Goal: Task Accomplishment & Management: Manage account settings

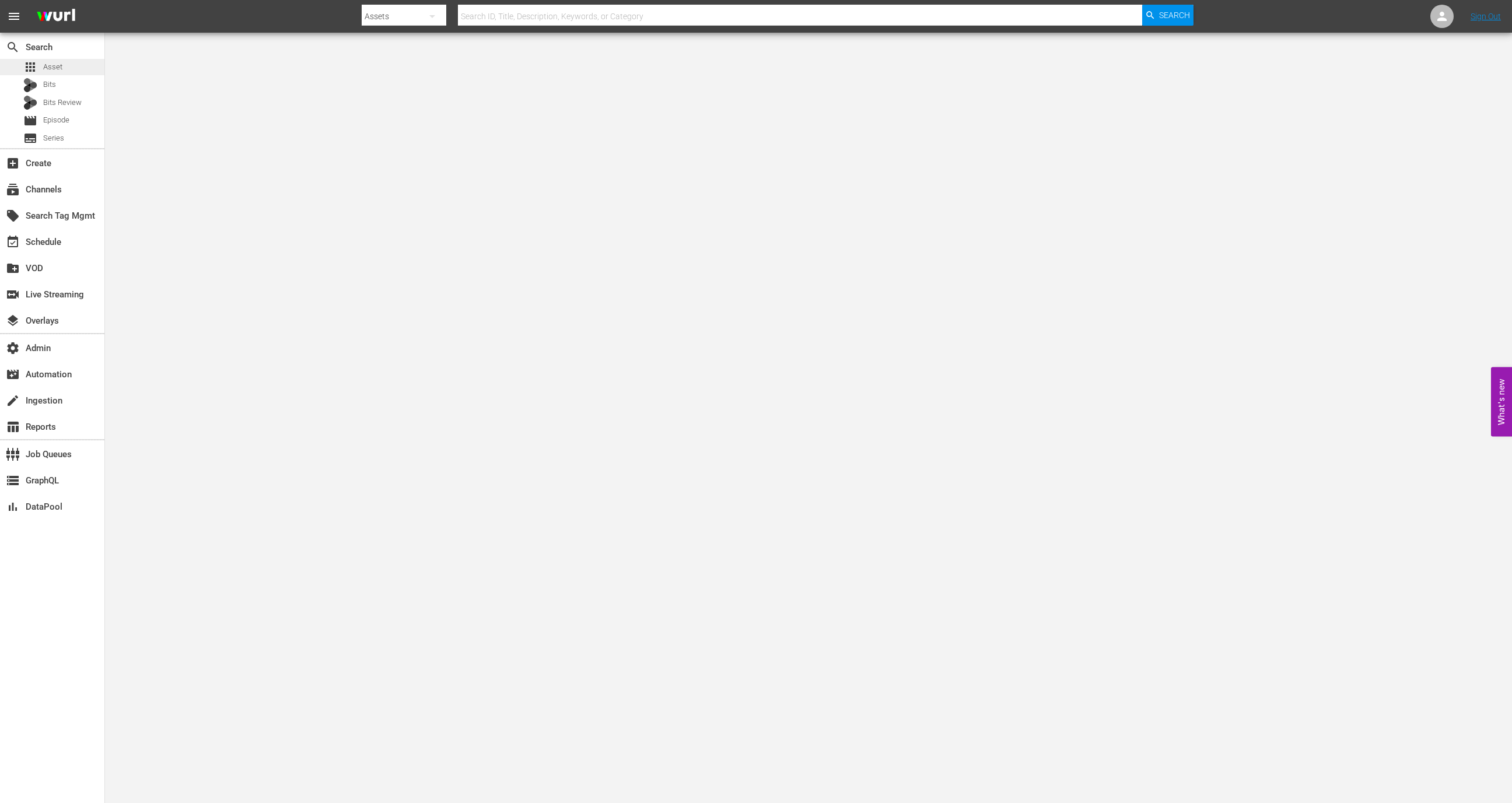
click at [67, 69] on div "apps Asset" at bounding box center [52, 68] width 104 height 17
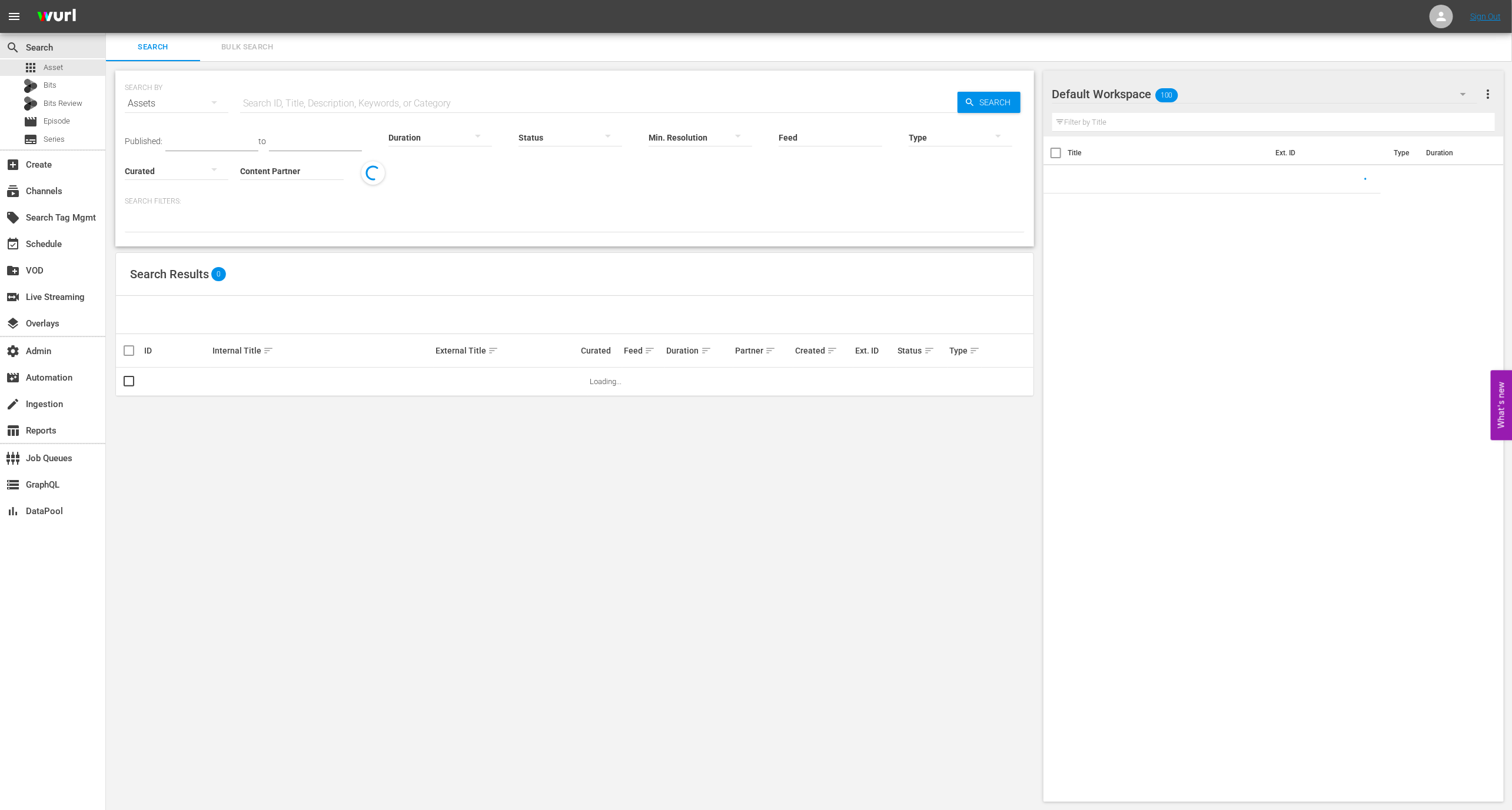
click at [240, 185] on input "Content Partner" at bounding box center [291, 172] width 104 height 42
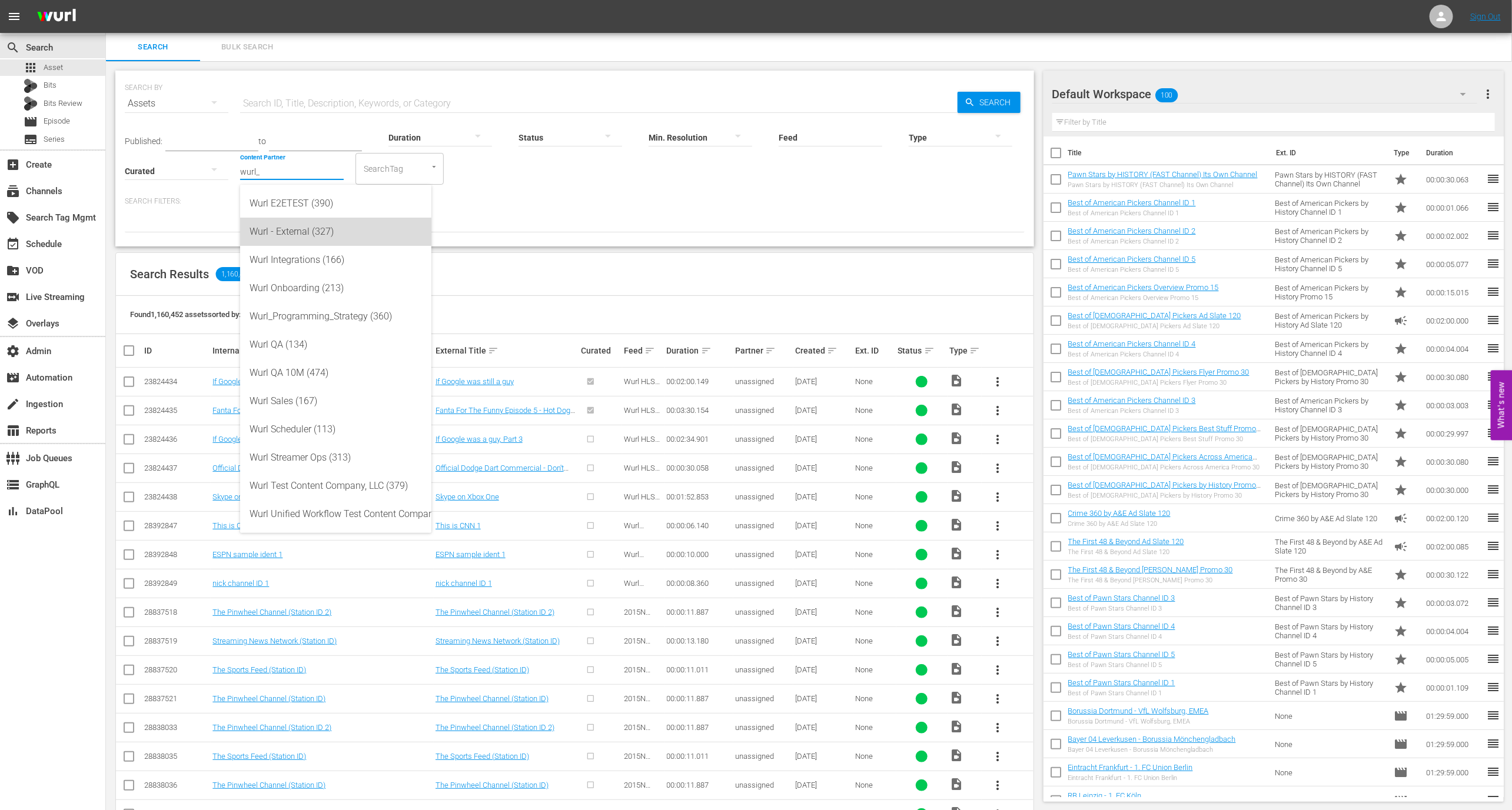
click at [296, 226] on div "Wurl - External (327)" at bounding box center [335, 232] width 173 height 29
type input "Wurl - External (327)"
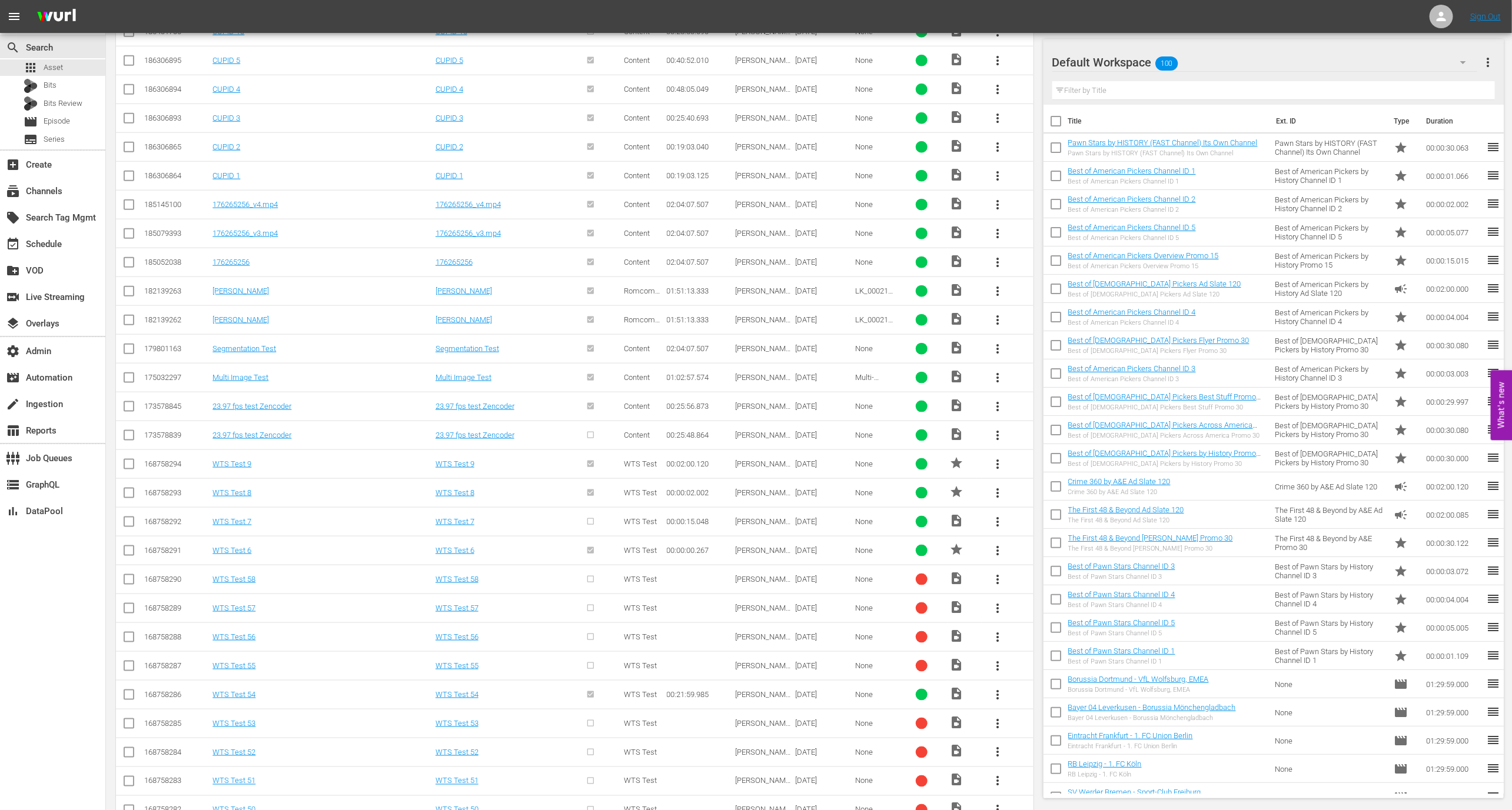
scroll to position [821, 0]
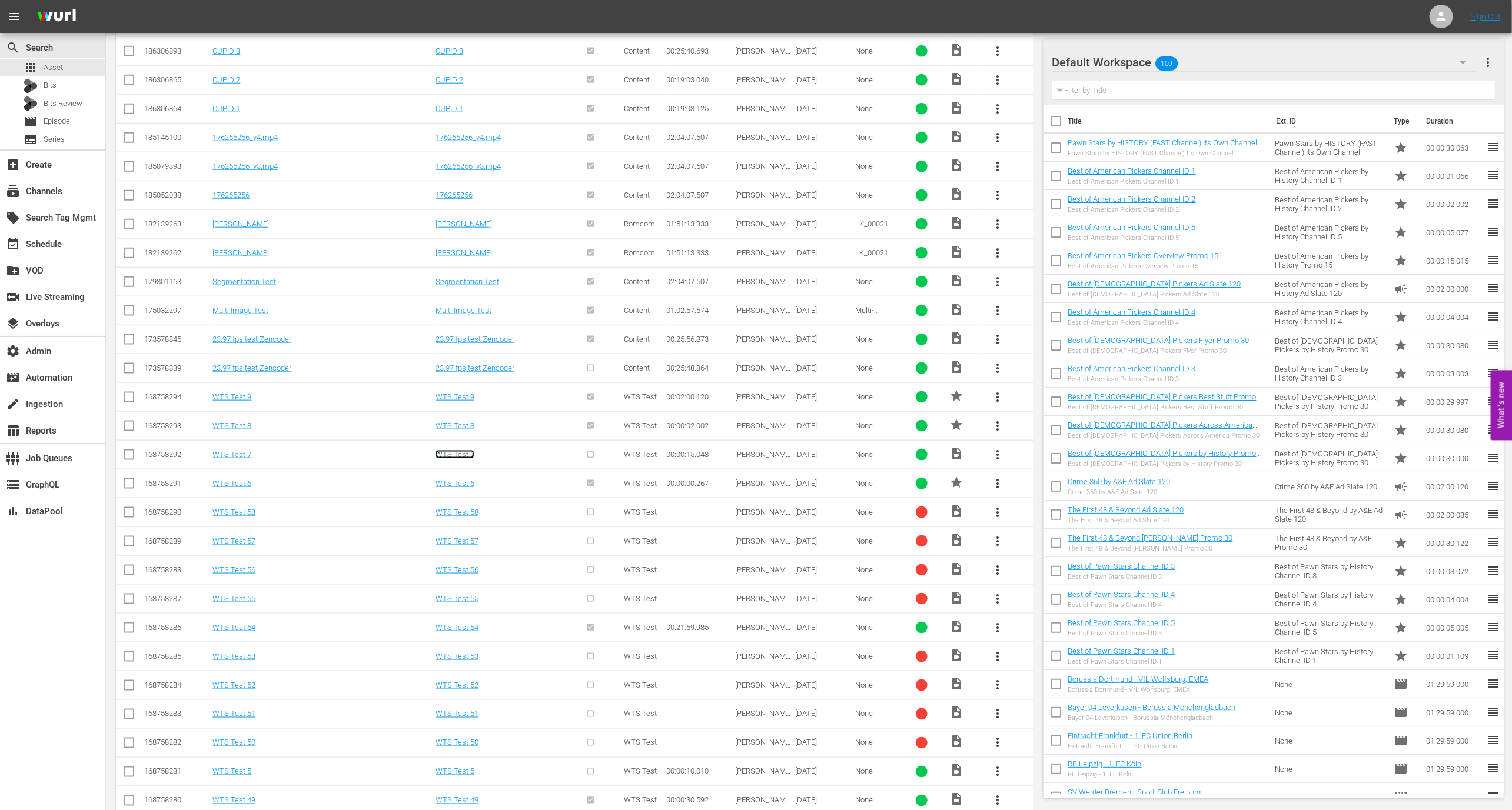
click at [460, 451] on link "WTS Test 7" at bounding box center [455, 454] width 39 height 8
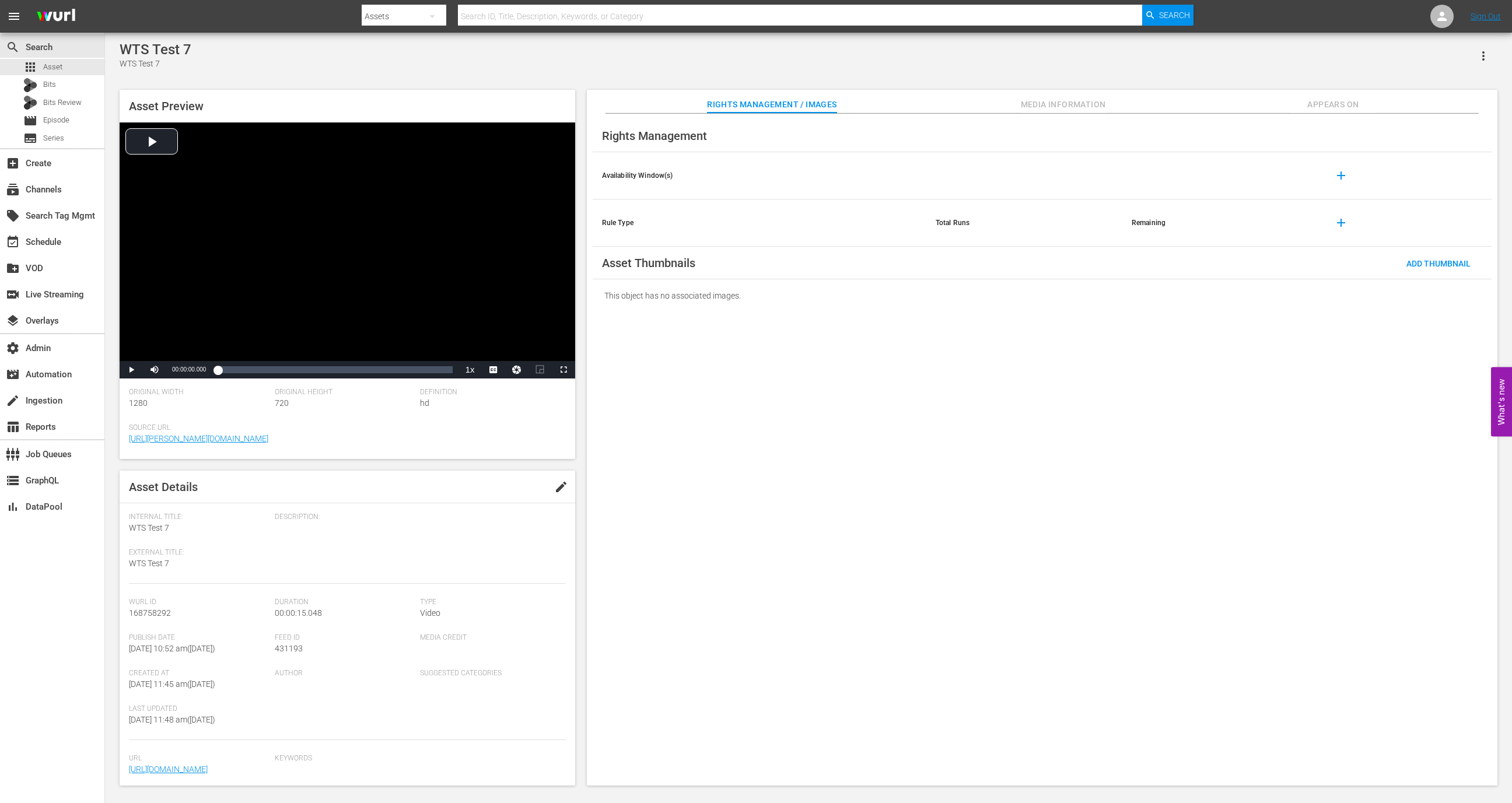
click at [1071, 104] on span "Media Information" at bounding box center [1063, 104] width 88 height 14
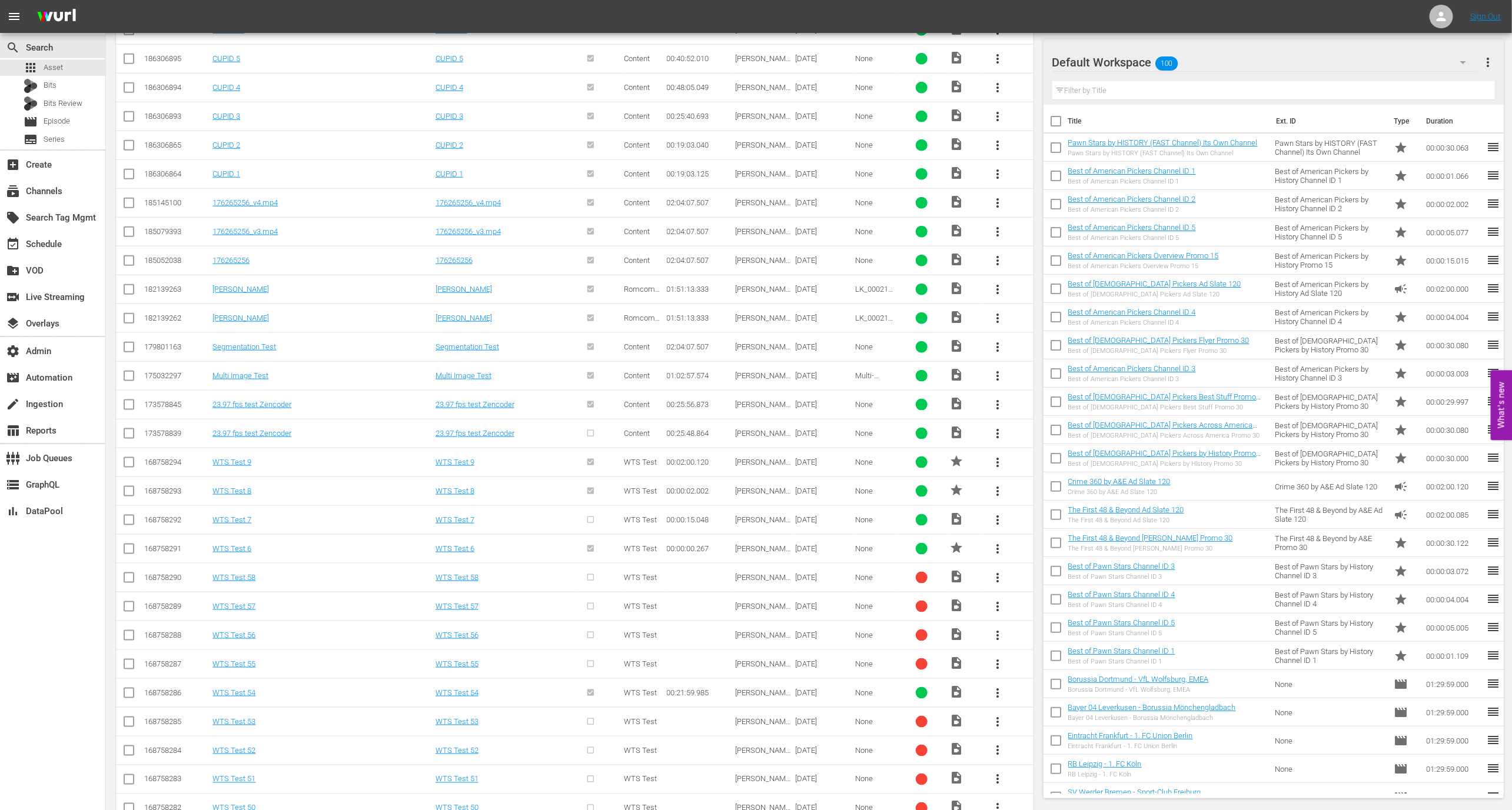
scroll to position [766, 0]
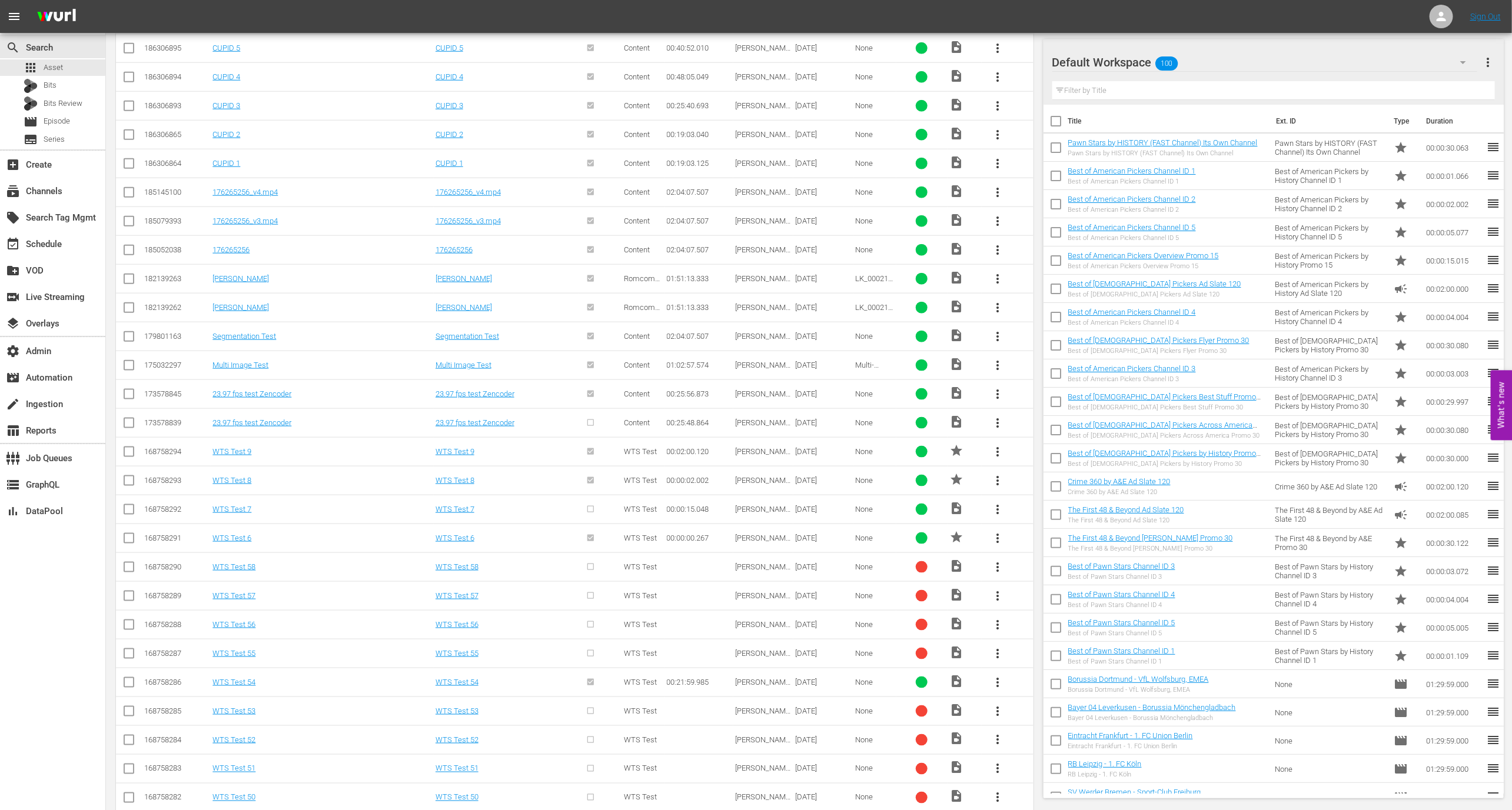
click at [165, 411] on td "173578839" at bounding box center [176, 423] width 68 height 29
copy div "173578839"
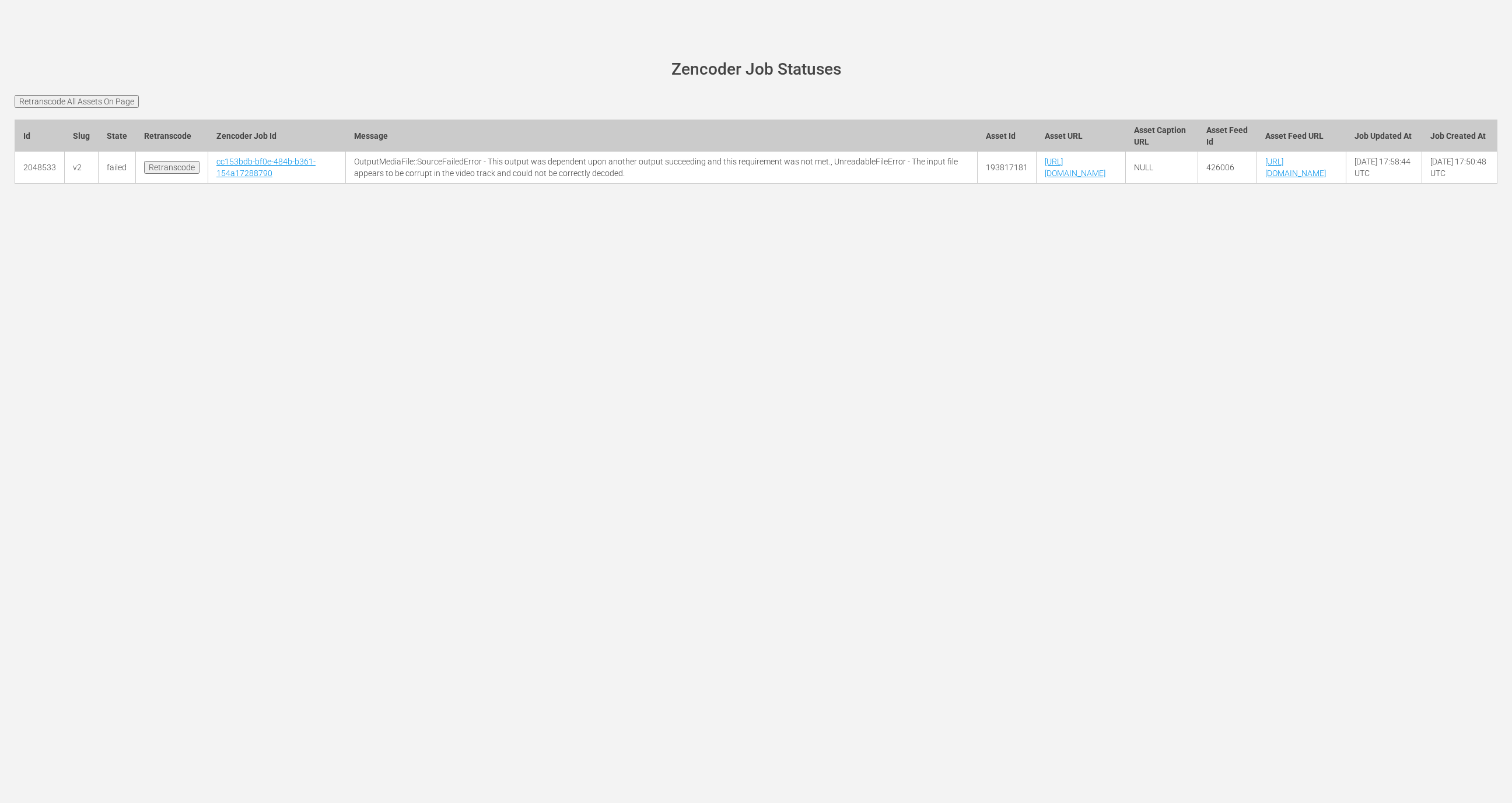
click at [1036, 184] on td "[URL][DOMAIN_NAME]" at bounding box center [1080, 168] width 89 height 32
copy tr "[URL][DOMAIN_NAME]"
click at [750, 213] on div at bounding box center [756, 198] width 1500 height 29
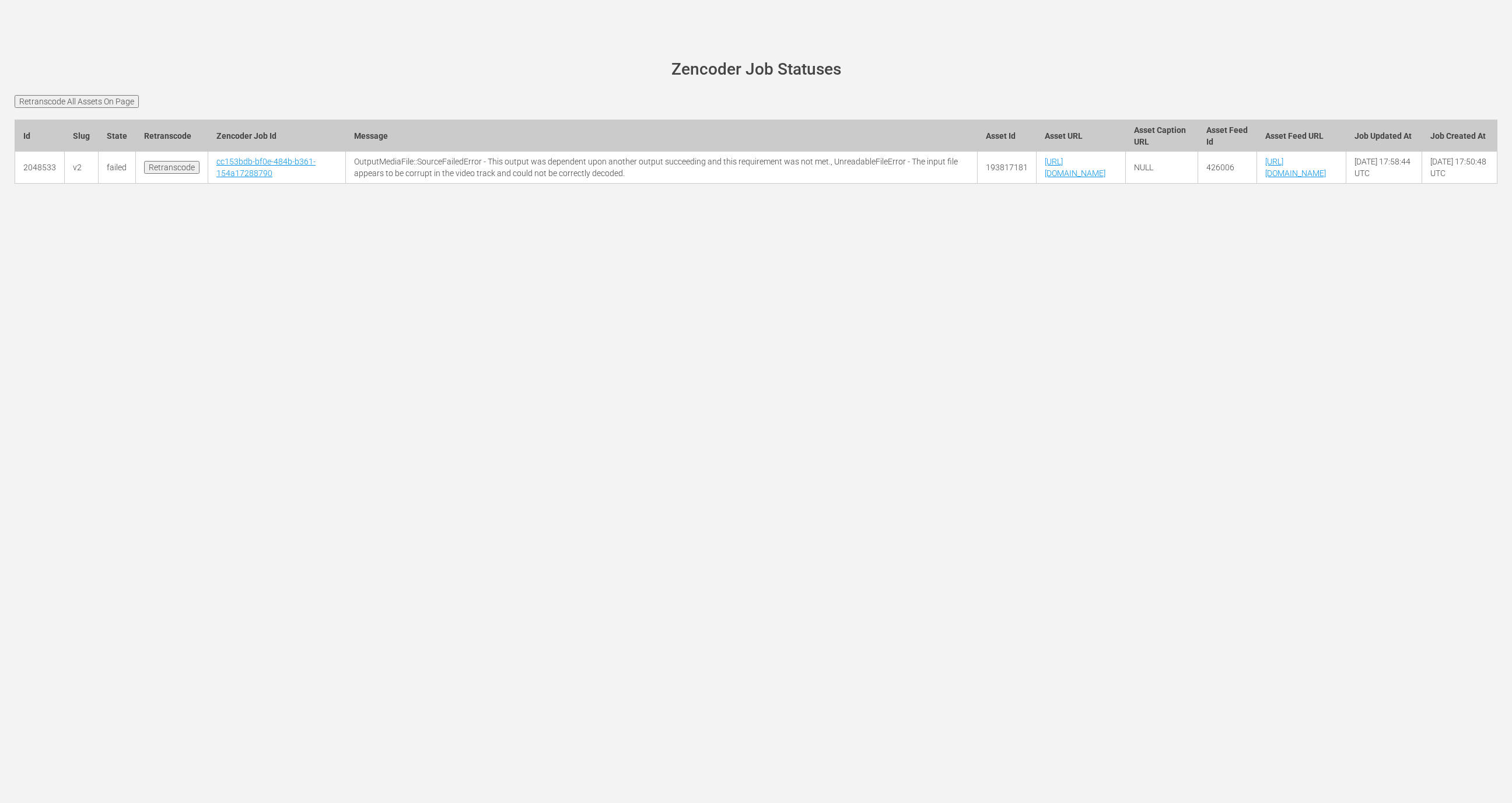
click at [1036, 184] on td "[URL][DOMAIN_NAME]" at bounding box center [1080, 168] width 89 height 32
click at [978, 183] on td "193817181" at bounding box center [1007, 168] width 59 height 32
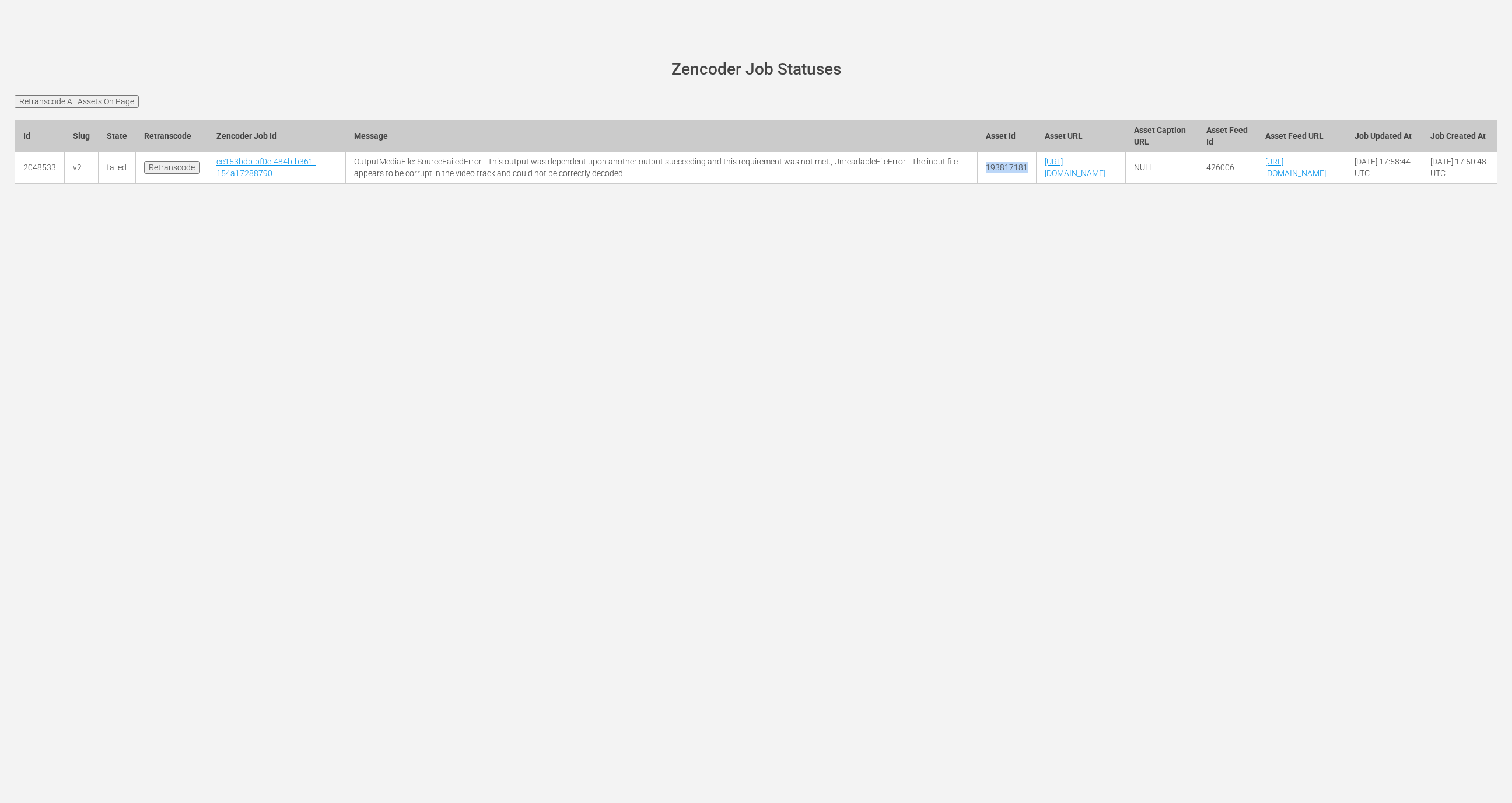
copy td "193817181"
click at [1197, 184] on td "426006" at bounding box center [1226, 168] width 59 height 32
copy td "426006"
click at [1197, 184] on td "426006" at bounding box center [1226, 168] width 59 height 32
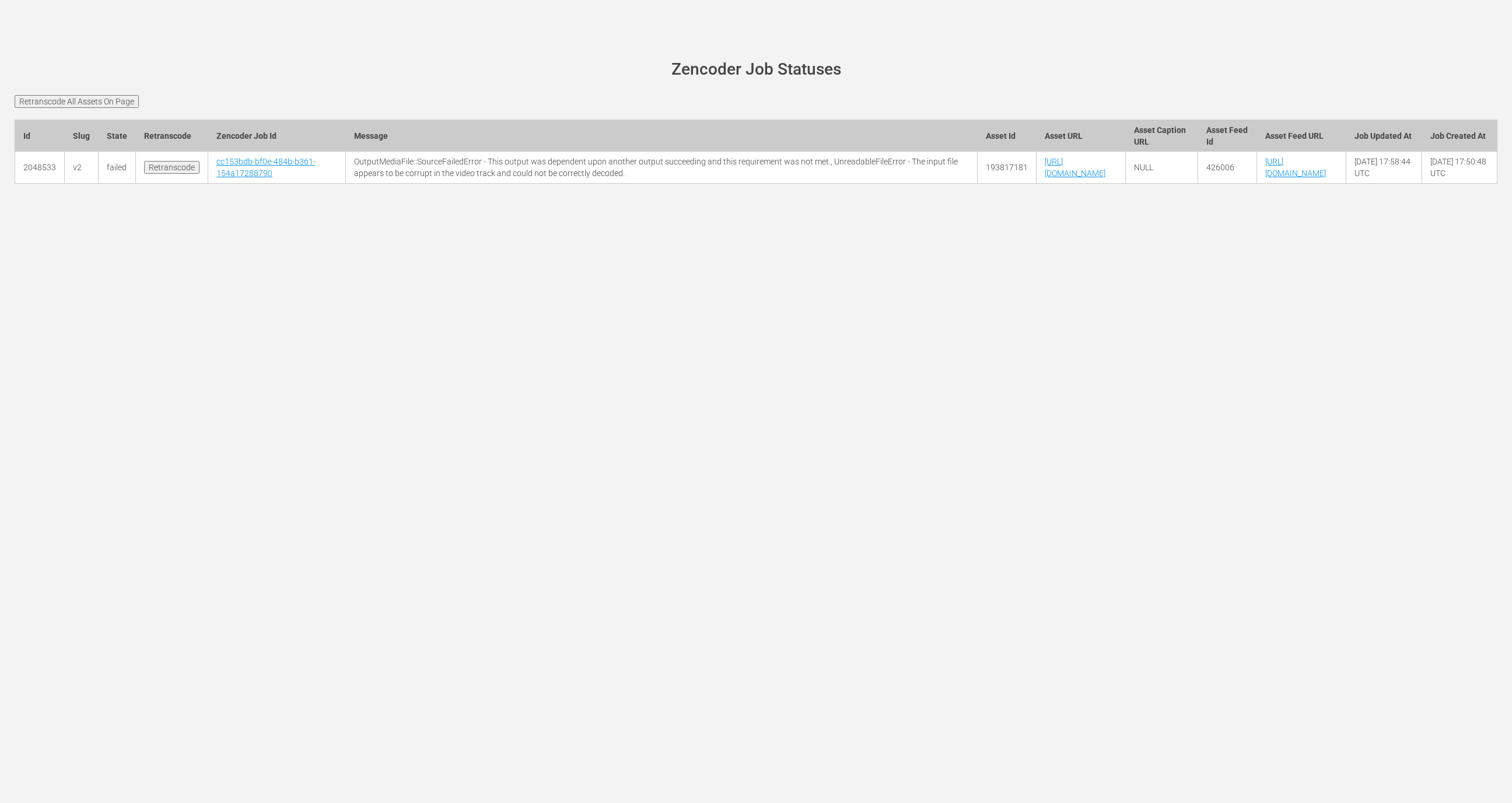
click at [1197, 184] on td "426006" at bounding box center [1226, 168] width 59 height 32
copy td "426006"
click at [978, 184] on td "193817181" at bounding box center [1007, 168] width 59 height 32
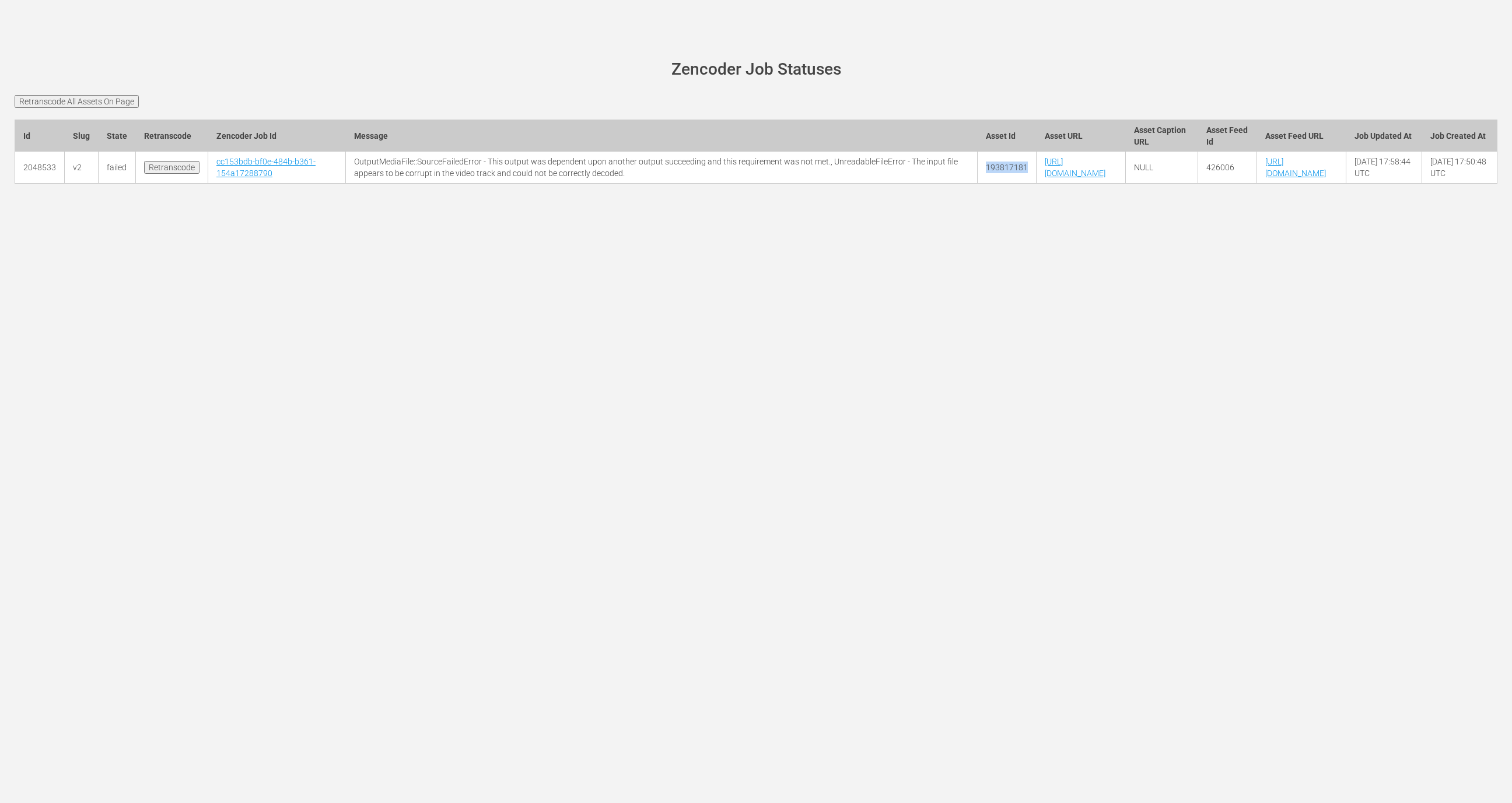
click at [978, 184] on td "193817181" at bounding box center [1007, 168] width 59 height 32
copy td "193817181"
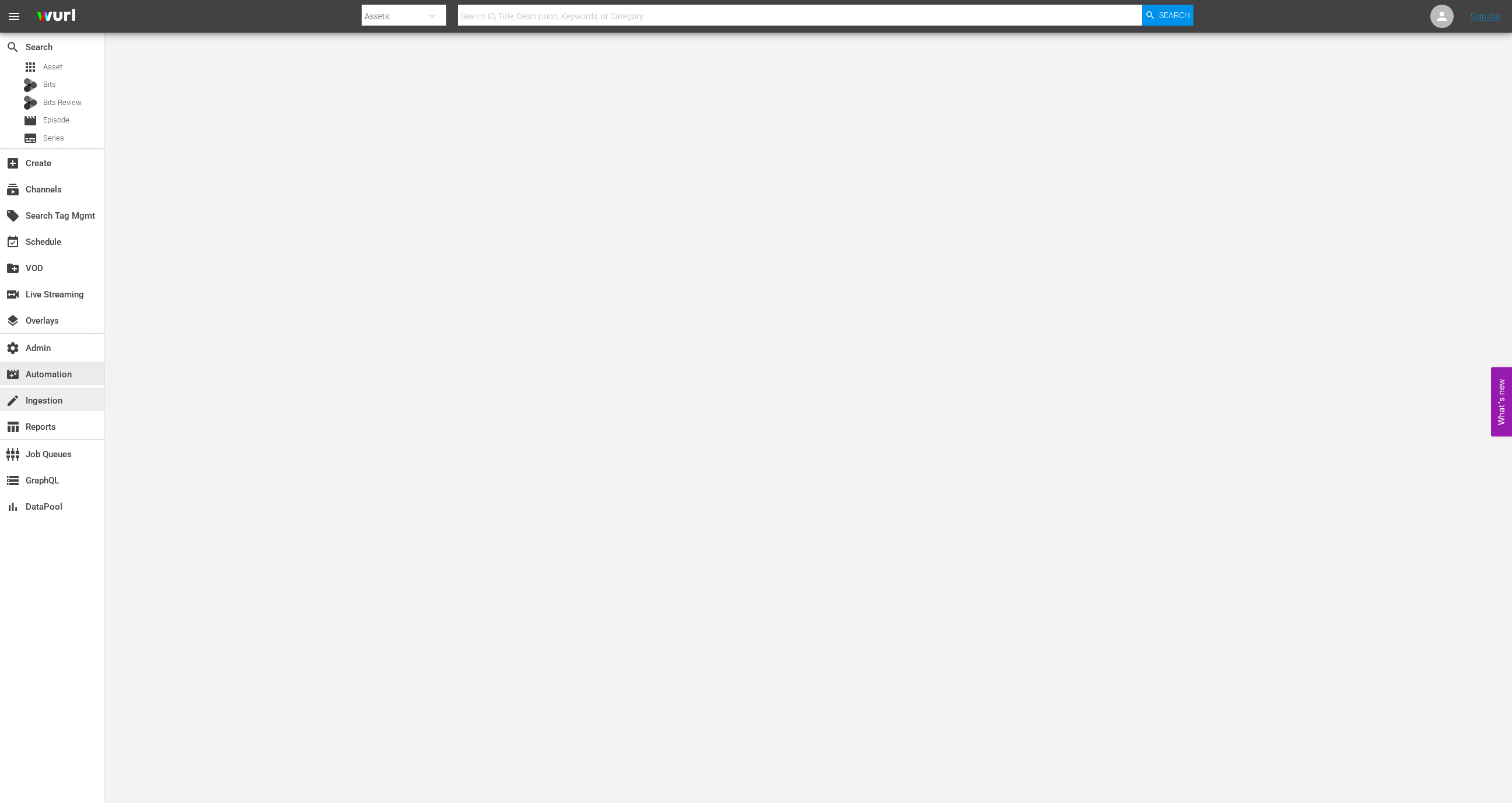
click at [51, 394] on div "create Ingestion" at bounding box center [33, 399] width 65 height 11
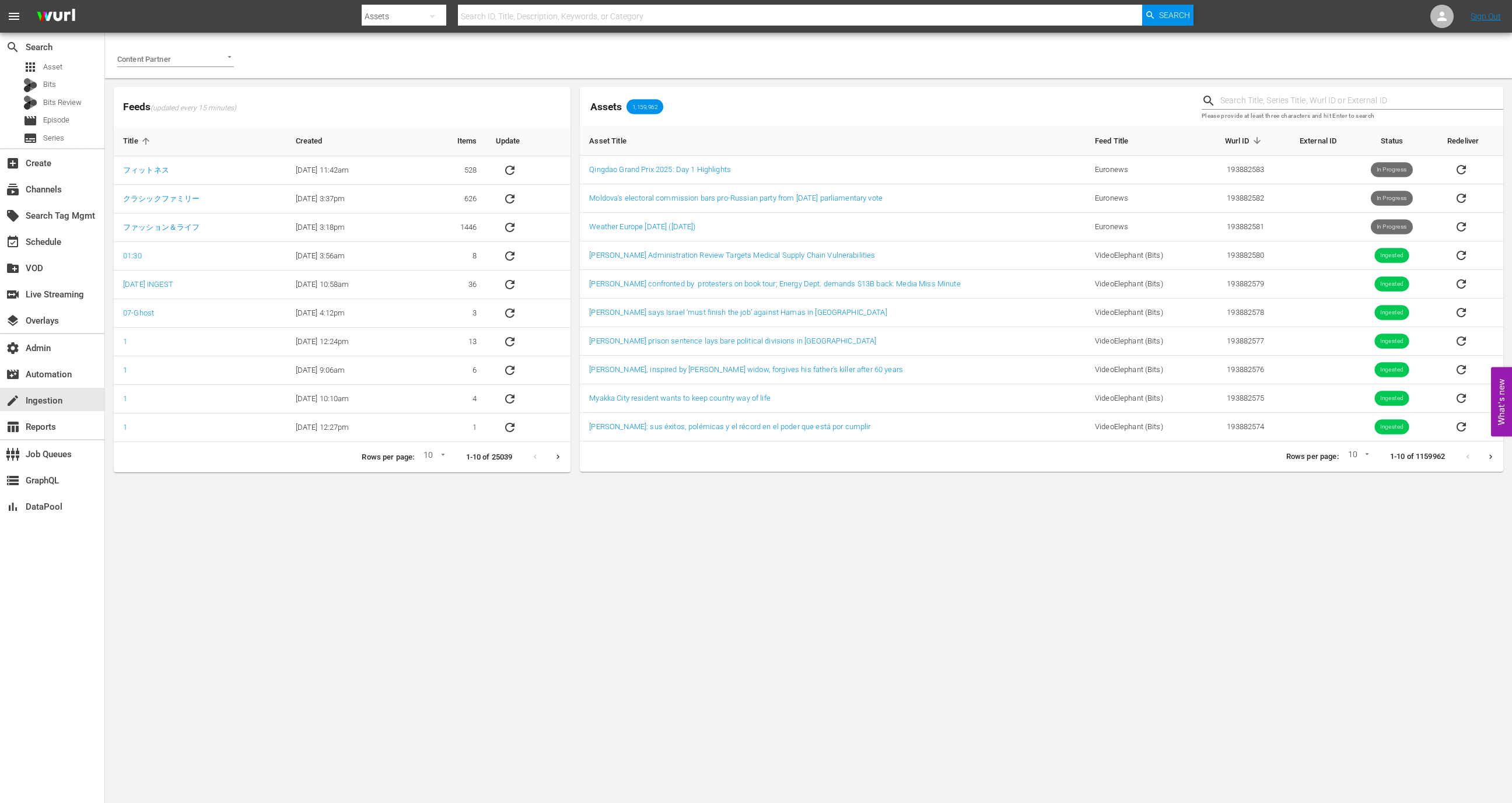
click at [182, 48] on div "Content Partner" at bounding box center [175, 54] width 117 height 26
click at [196, 82] on li "Tricoast TV" at bounding box center [175, 83] width 117 height 18
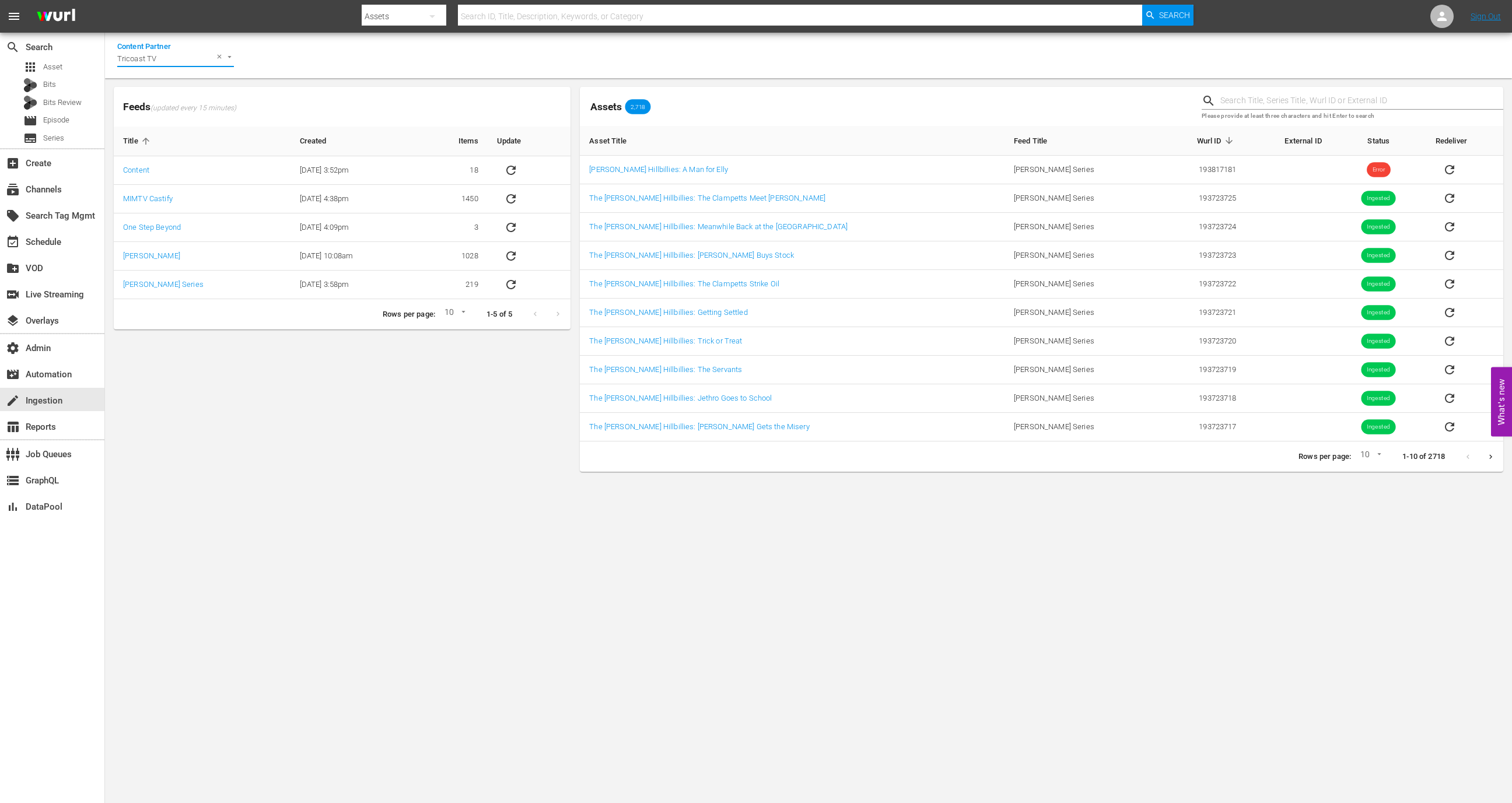
type input "Tricoast TV"
click at [1251, 98] on input "text" at bounding box center [1362, 100] width 283 height 18
paste input "193817181"
type input "193817181"
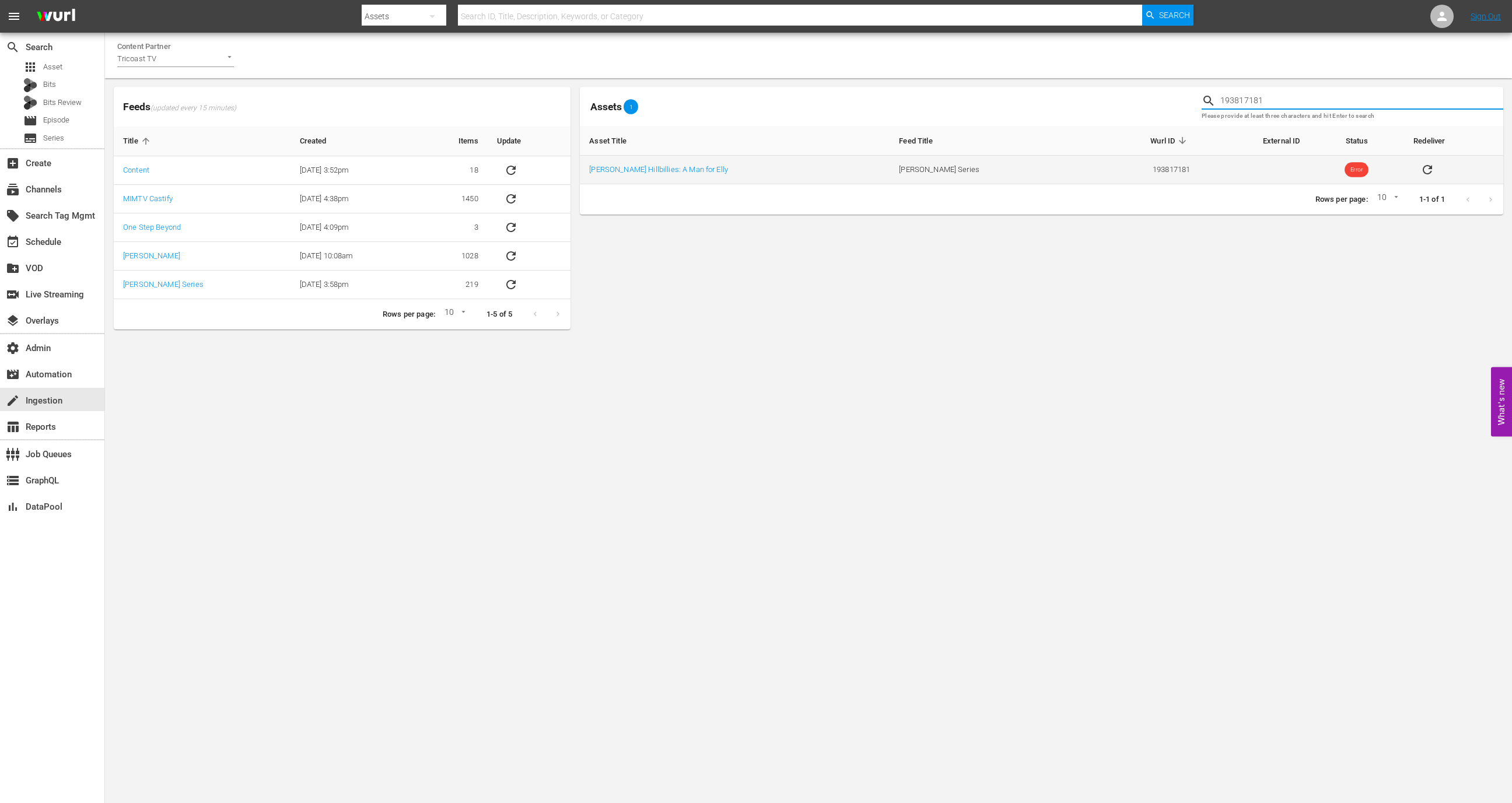
click at [1420, 169] on icon "sticky table" at bounding box center [1427, 169] width 14 height 14
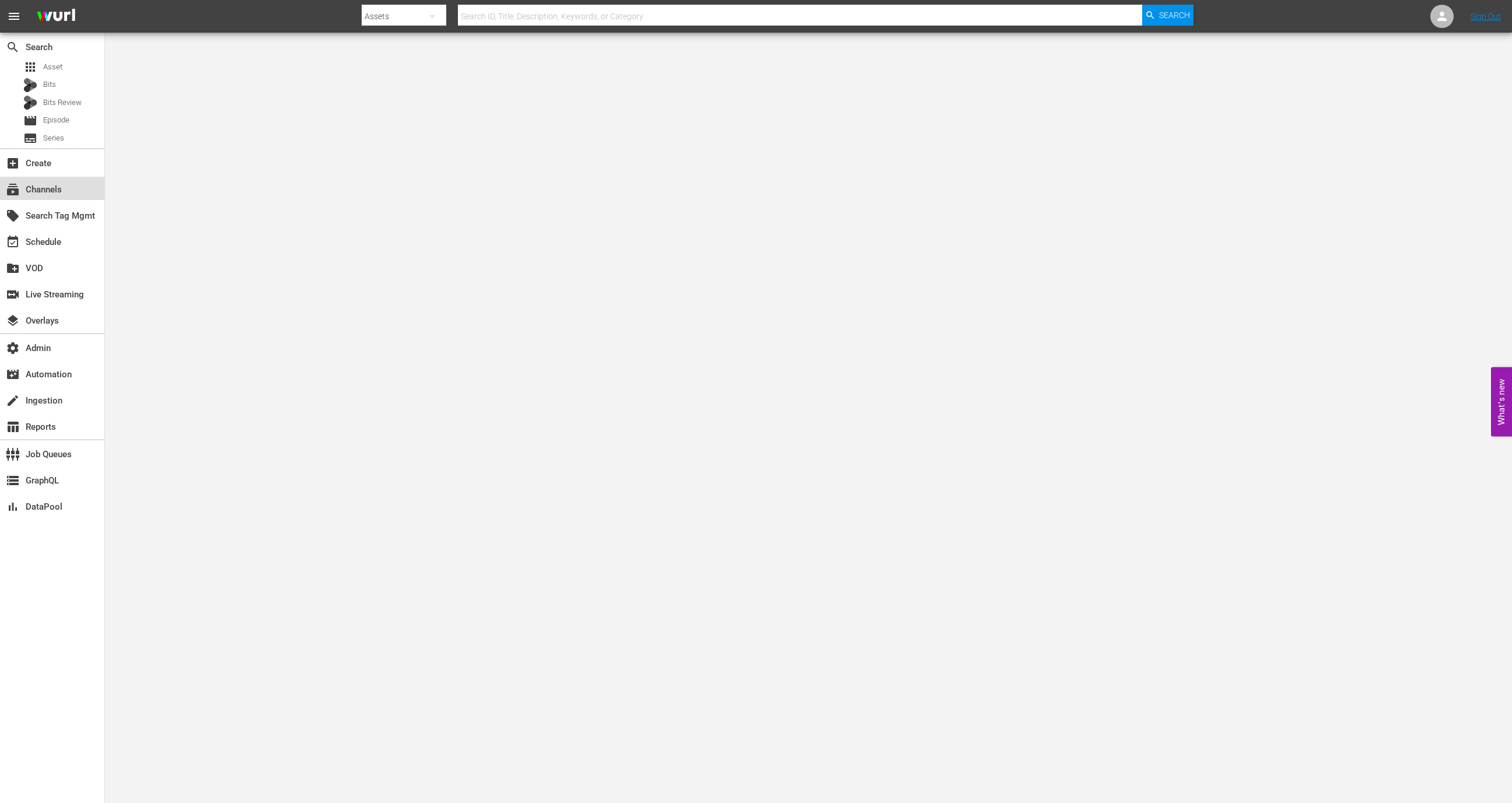
click at [57, 199] on div "subscriptions Channels" at bounding box center [52, 189] width 104 height 23
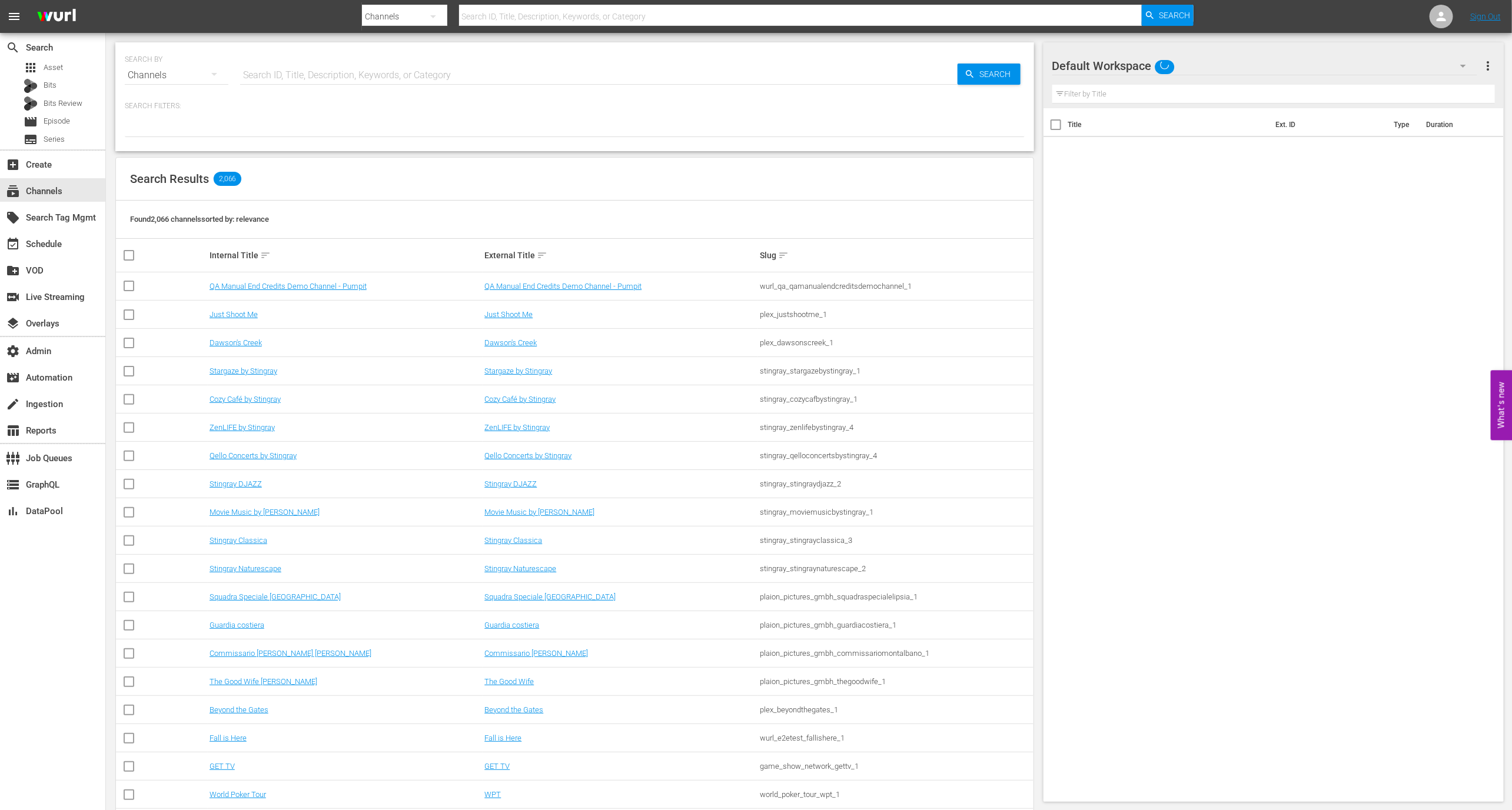
click at [252, 79] on input "text" at bounding box center [599, 76] width 718 height 29
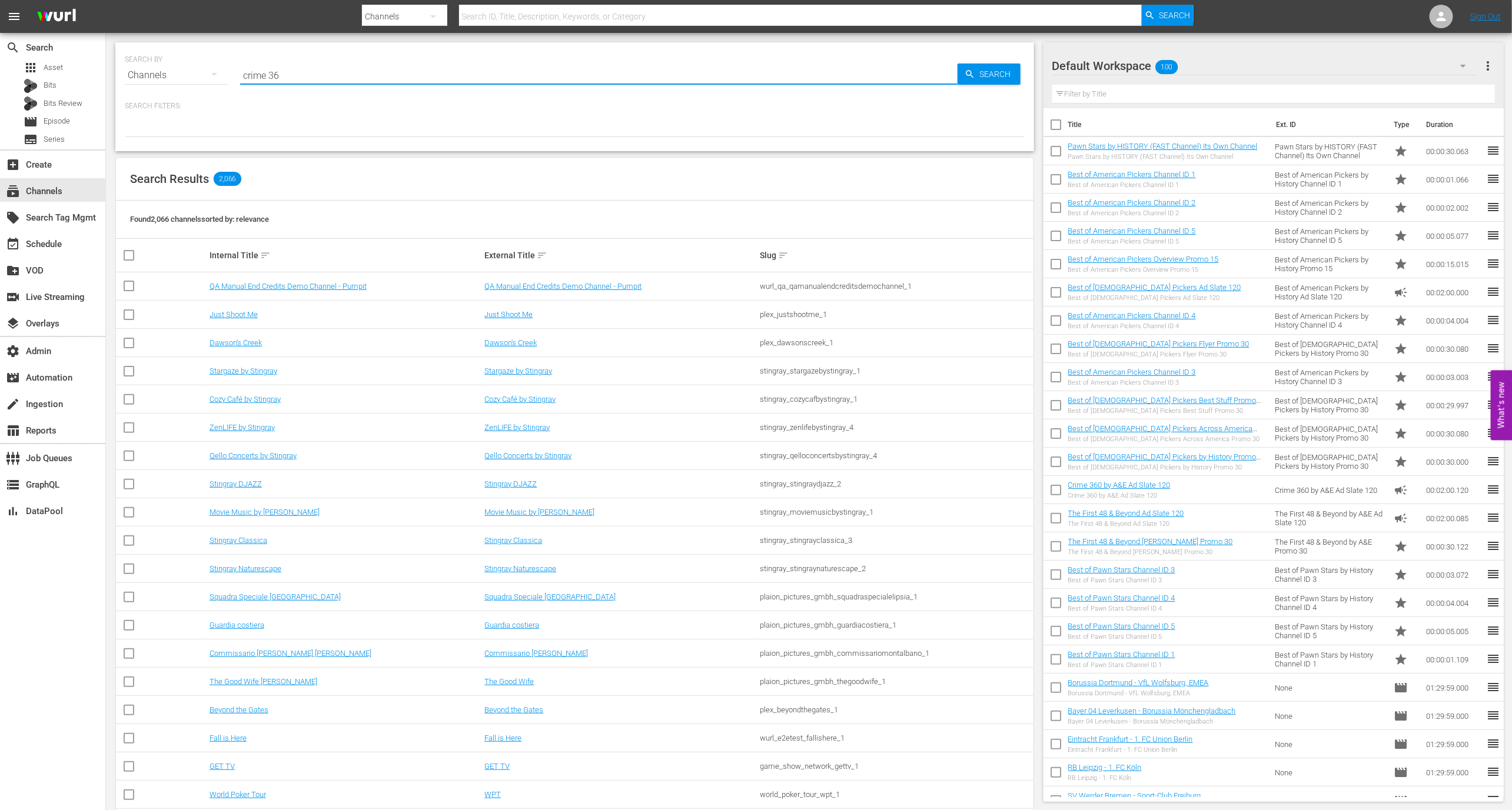
type input "crime 360"
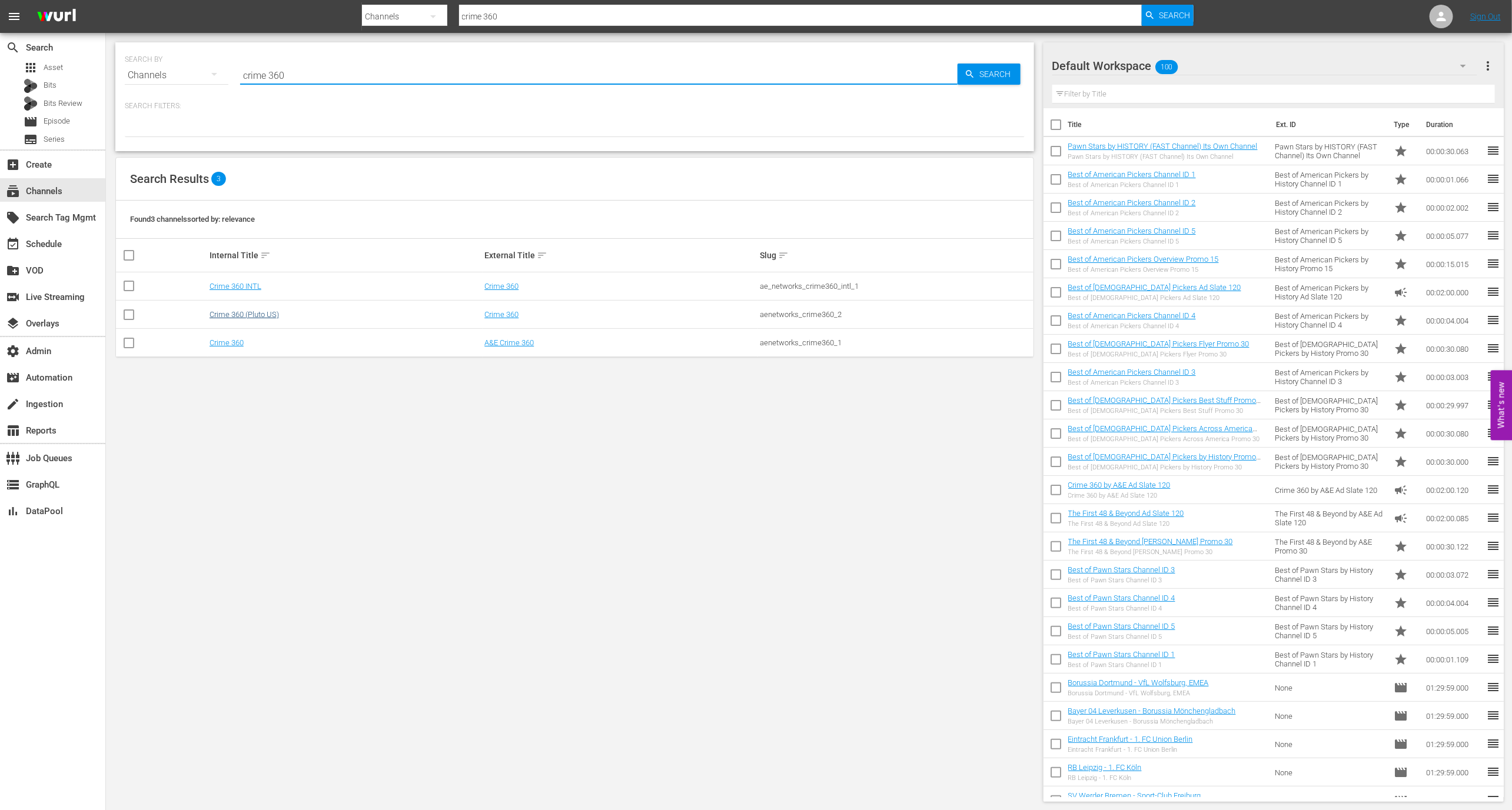
type input "crime 360"
click at [261, 314] on link "Crime 360 (Pluto US)" at bounding box center [244, 314] width 69 height 8
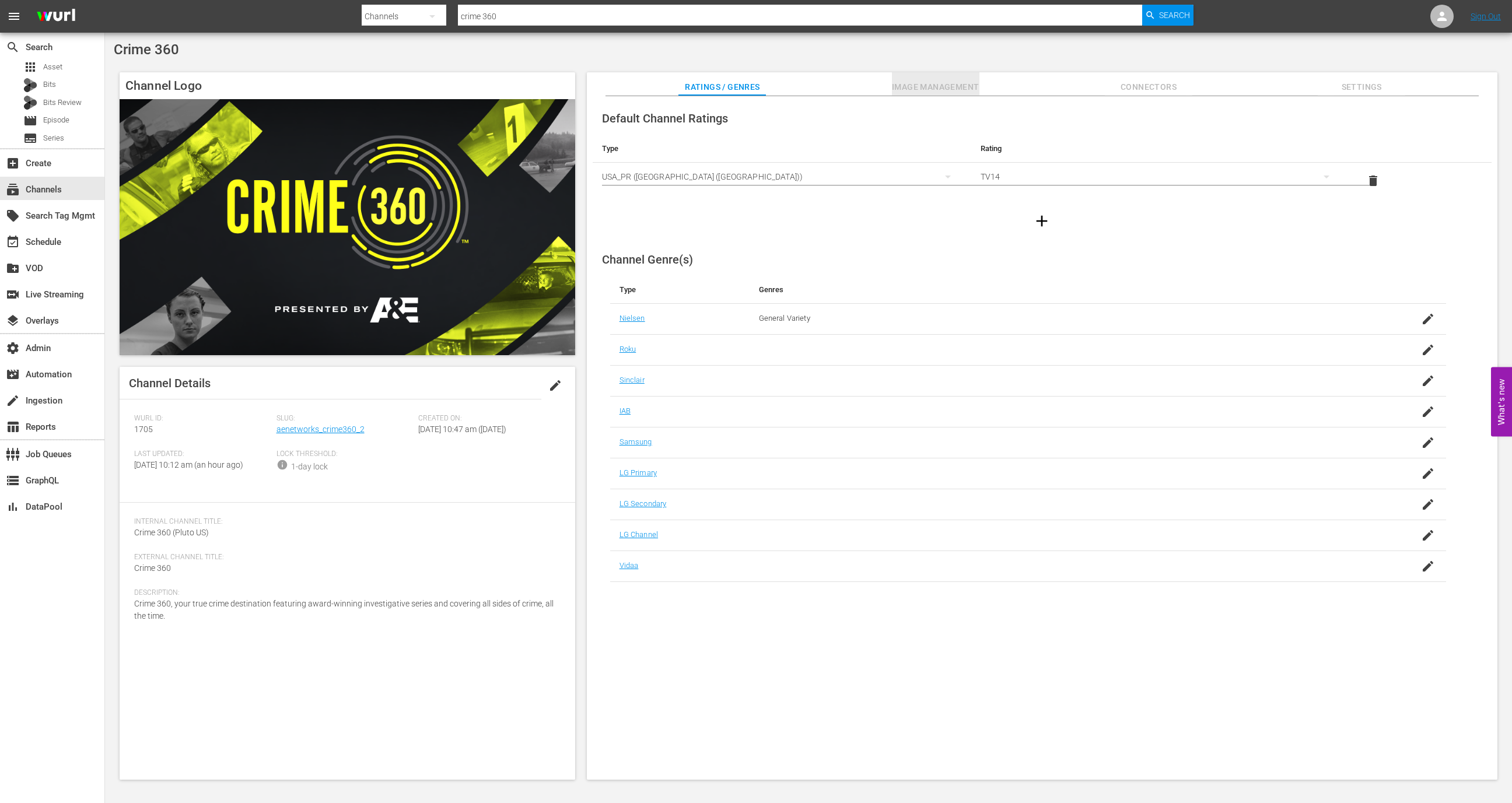
click at [939, 90] on span "Image Management" at bounding box center [935, 87] width 88 height 14
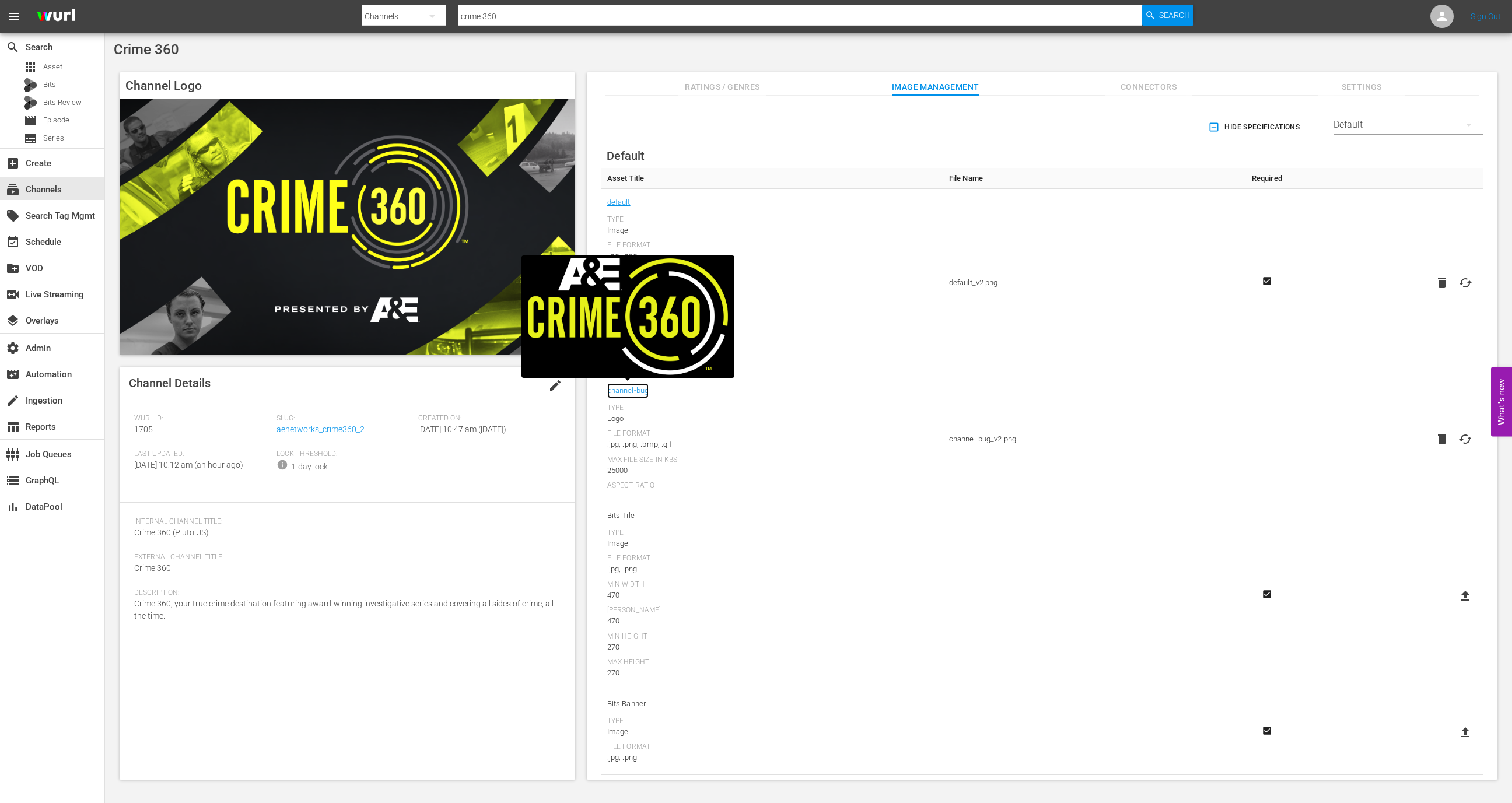
click at [640, 384] on link "channel-bug" at bounding box center [628, 391] width 42 height 15
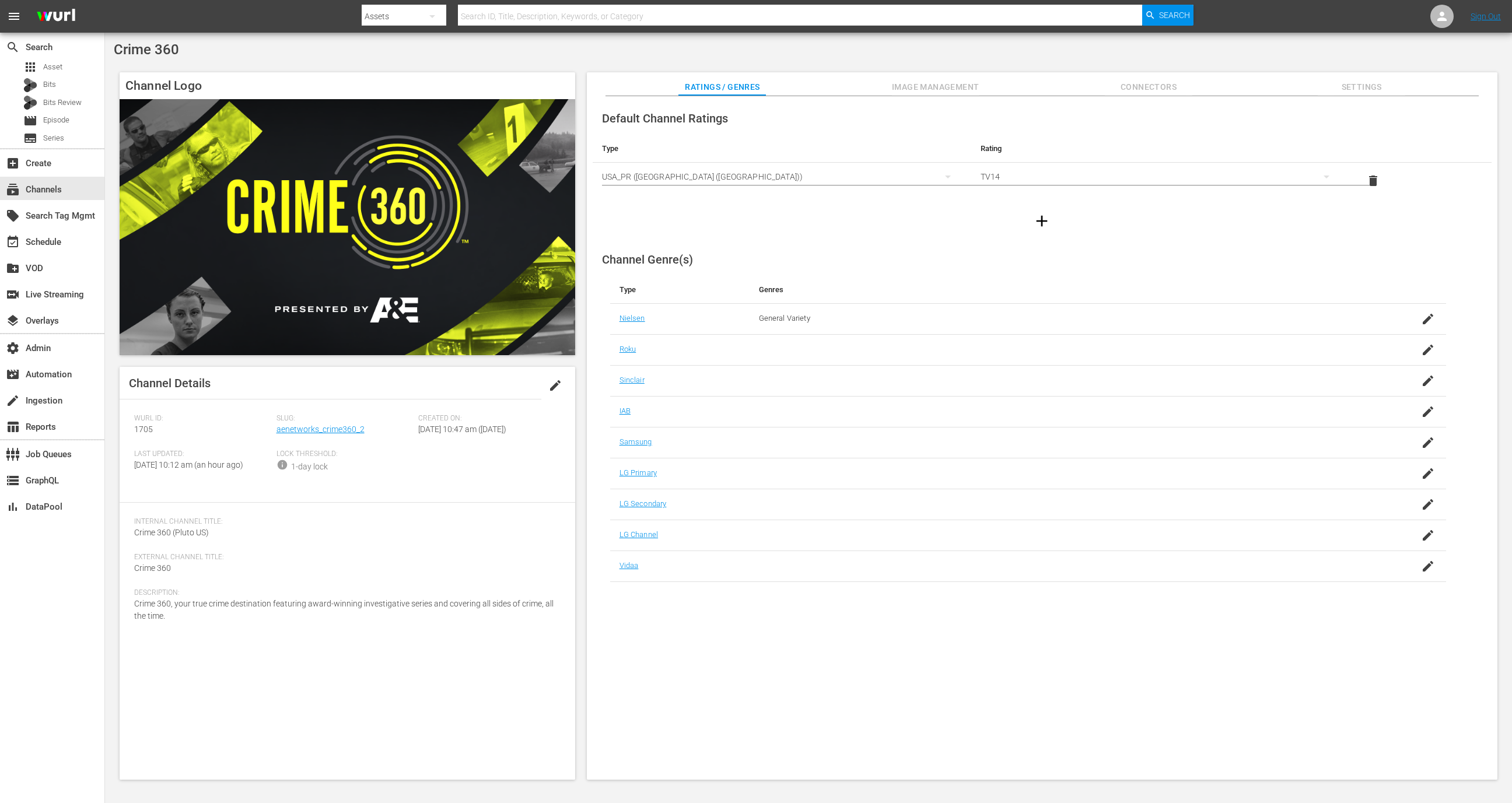
click at [948, 98] on div "Default Channel Ratings Type Rating Select Rating Type USA_PR (United States of…" at bounding box center [1042, 437] width 911 height 684
click at [938, 73] on button "Image Management" at bounding box center [935, 84] width 88 height 23
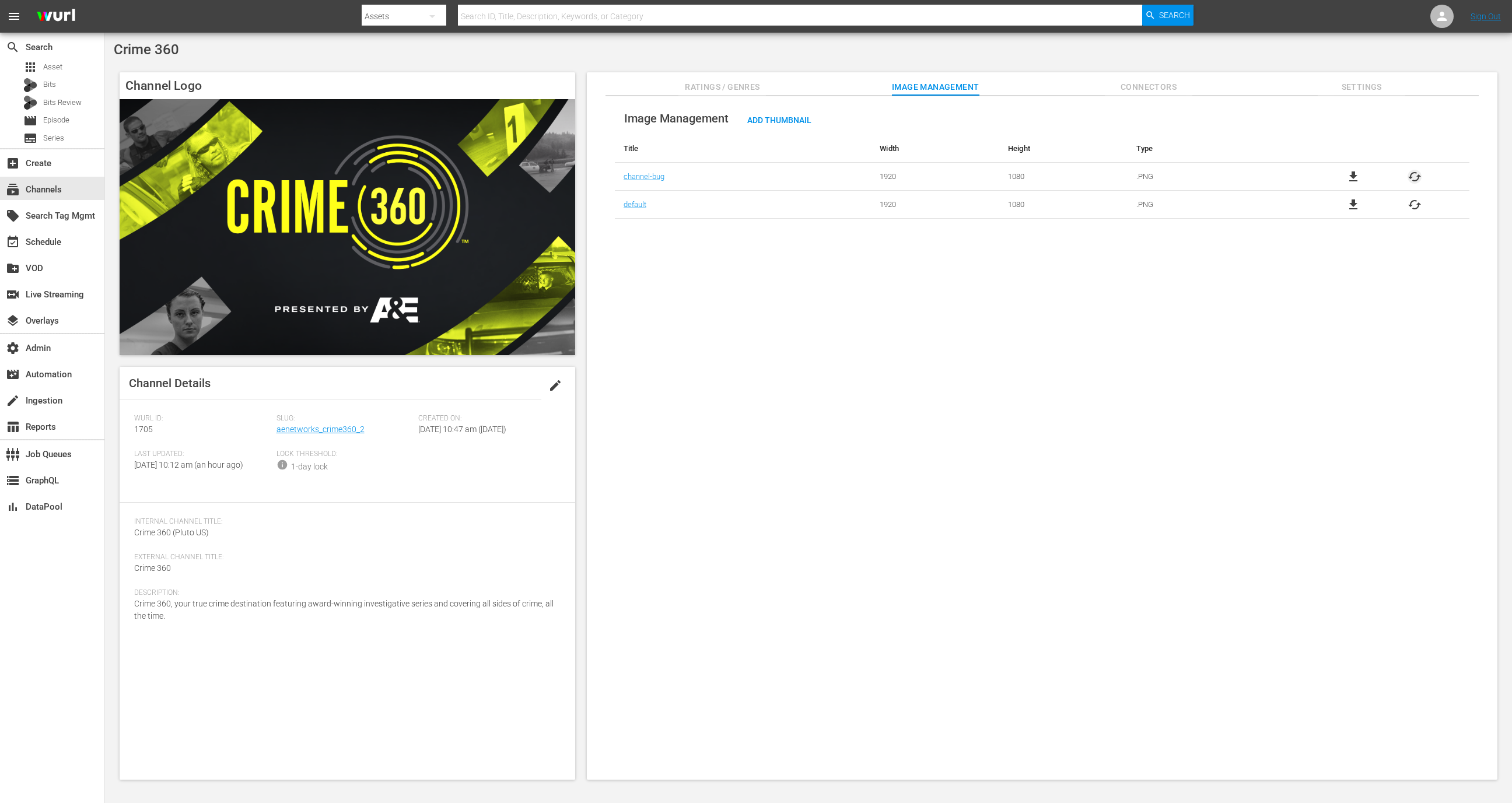
click at [1408, 176] on span "cached" at bounding box center [1414, 176] width 14 height 14
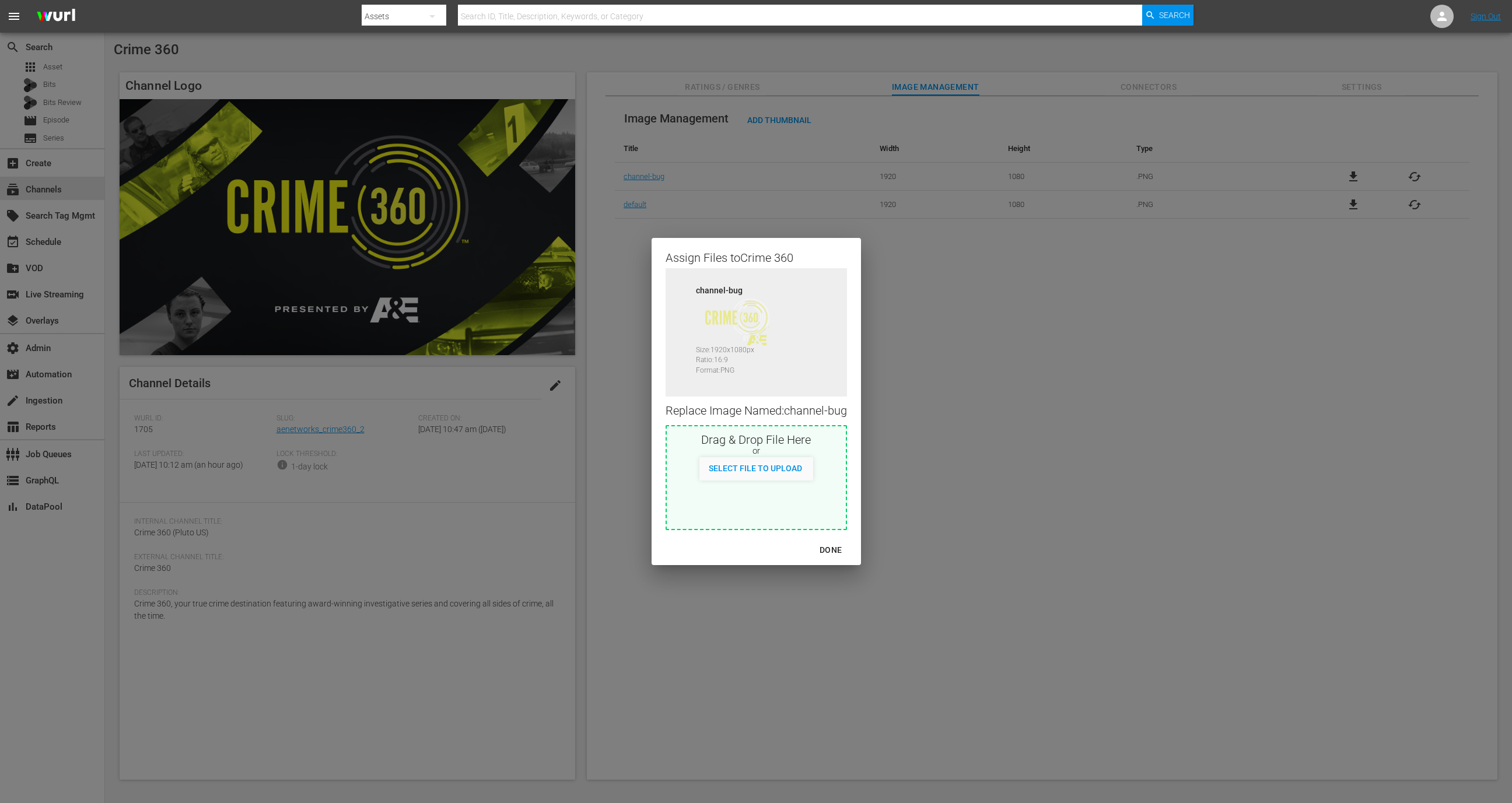
click at [751, 481] on div "Drag & Drop File Here or Select File to Upload" at bounding box center [756, 477] width 181 height 105
type input "C:\fakepath\channel-bug_v2 (3).png"
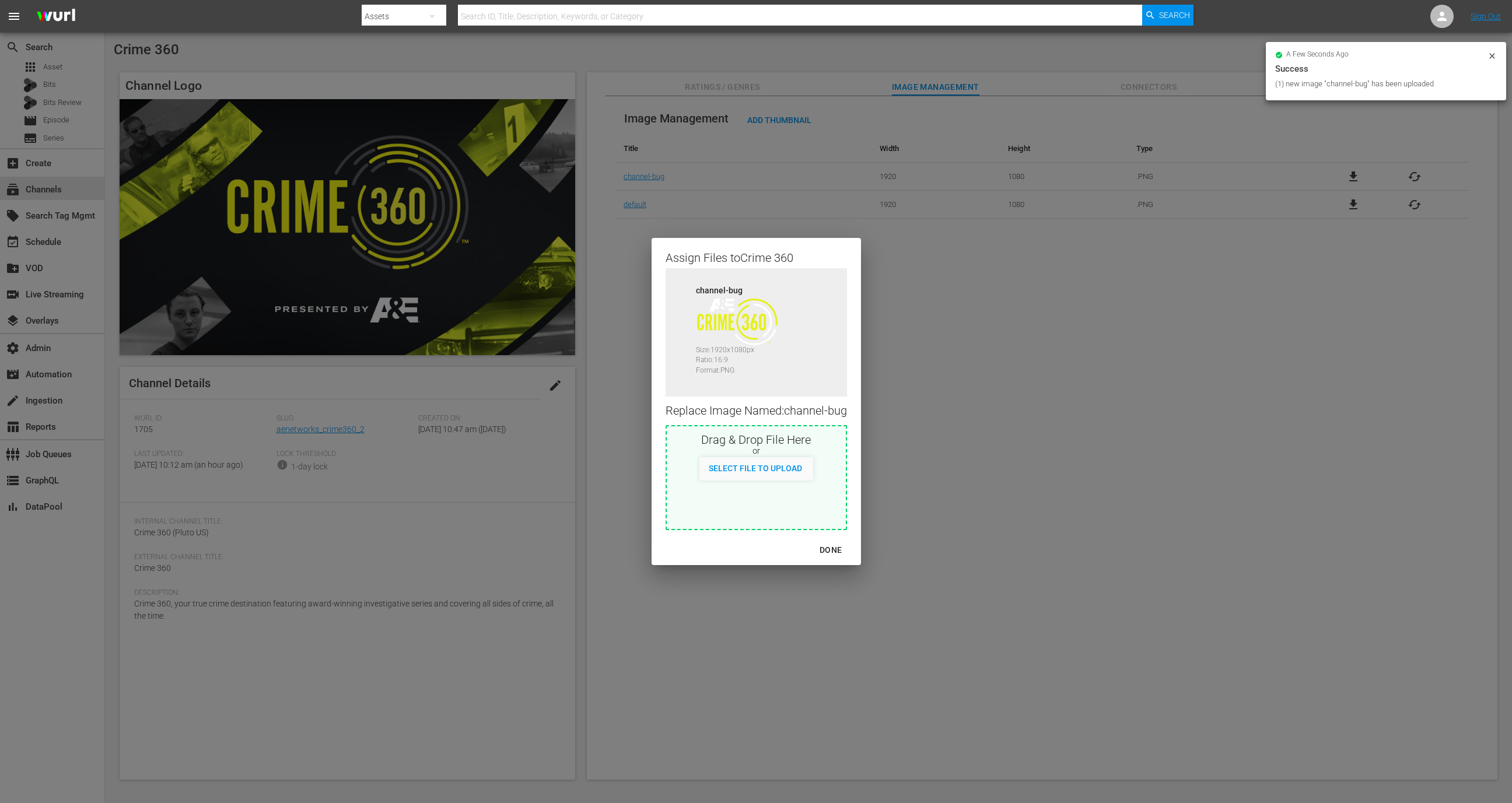
click at [832, 553] on div "DONE" at bounding box center [830, 549] width 41 height 14
